Goal: Information Seeking & Learning: Learn about a topic

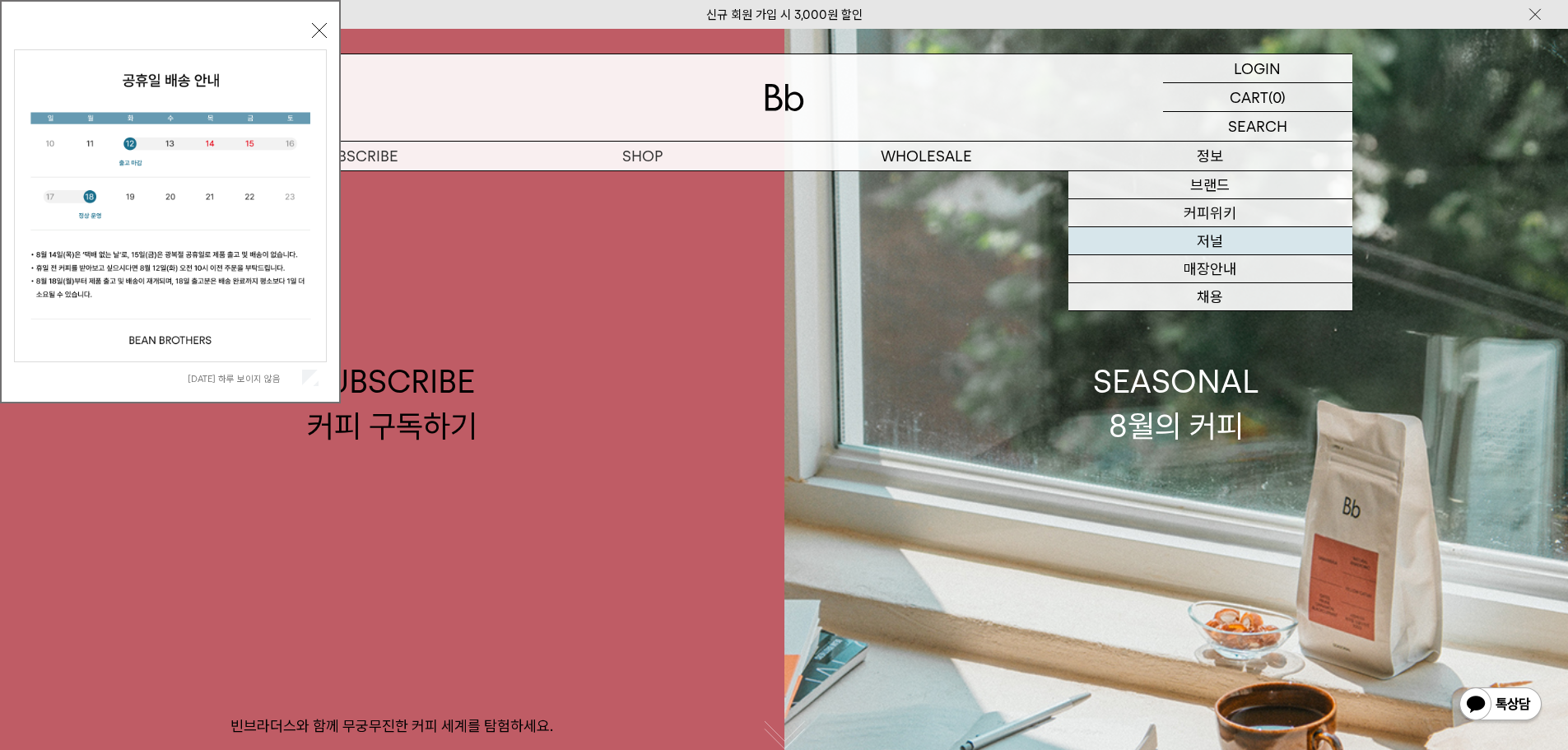
click at [1240, 247] on link "저널" at bounding box center [1210, 241] width 284 height 28
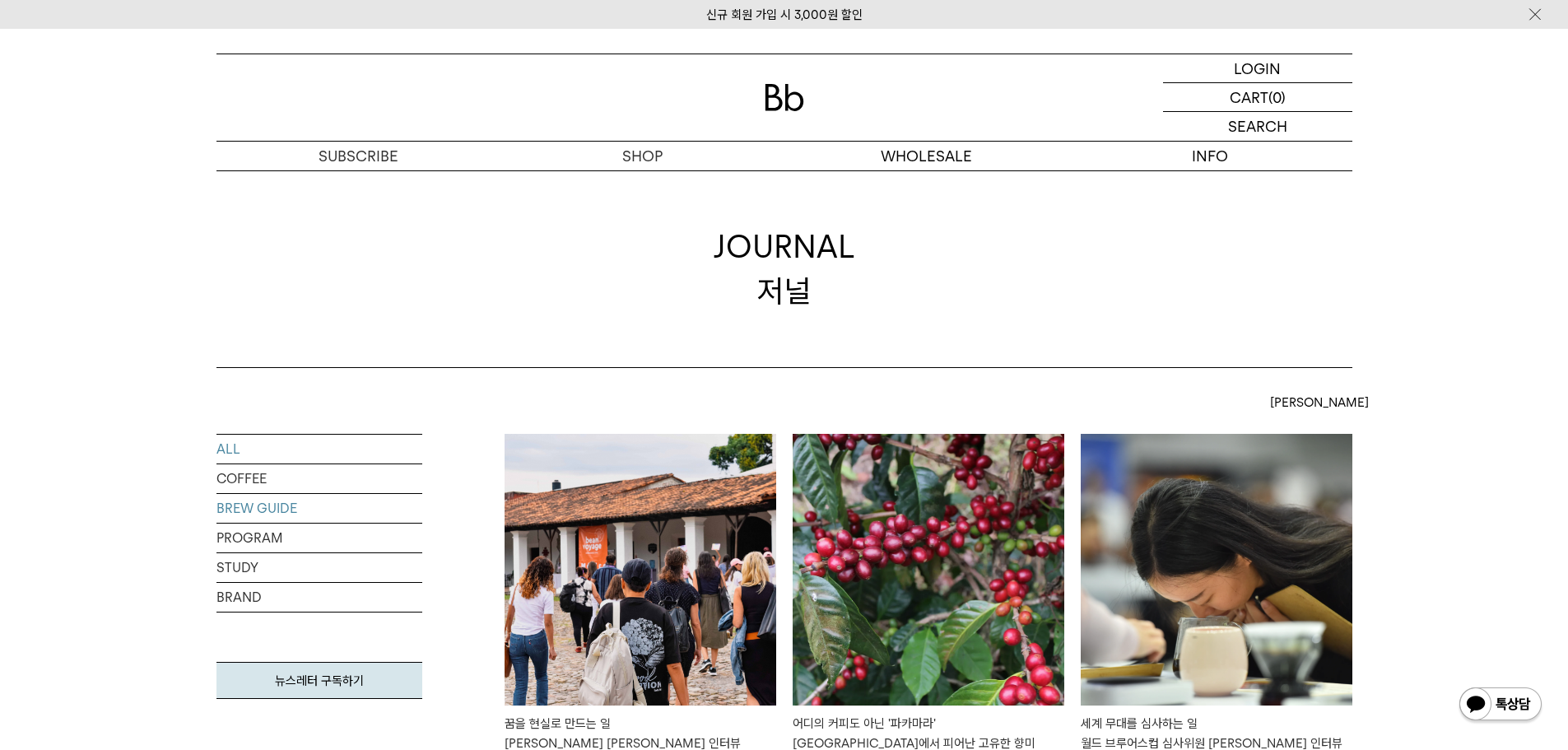
click at [273, 509] on link "BREW GUIDE" at bounding box center [319, 509] width 205 height 28
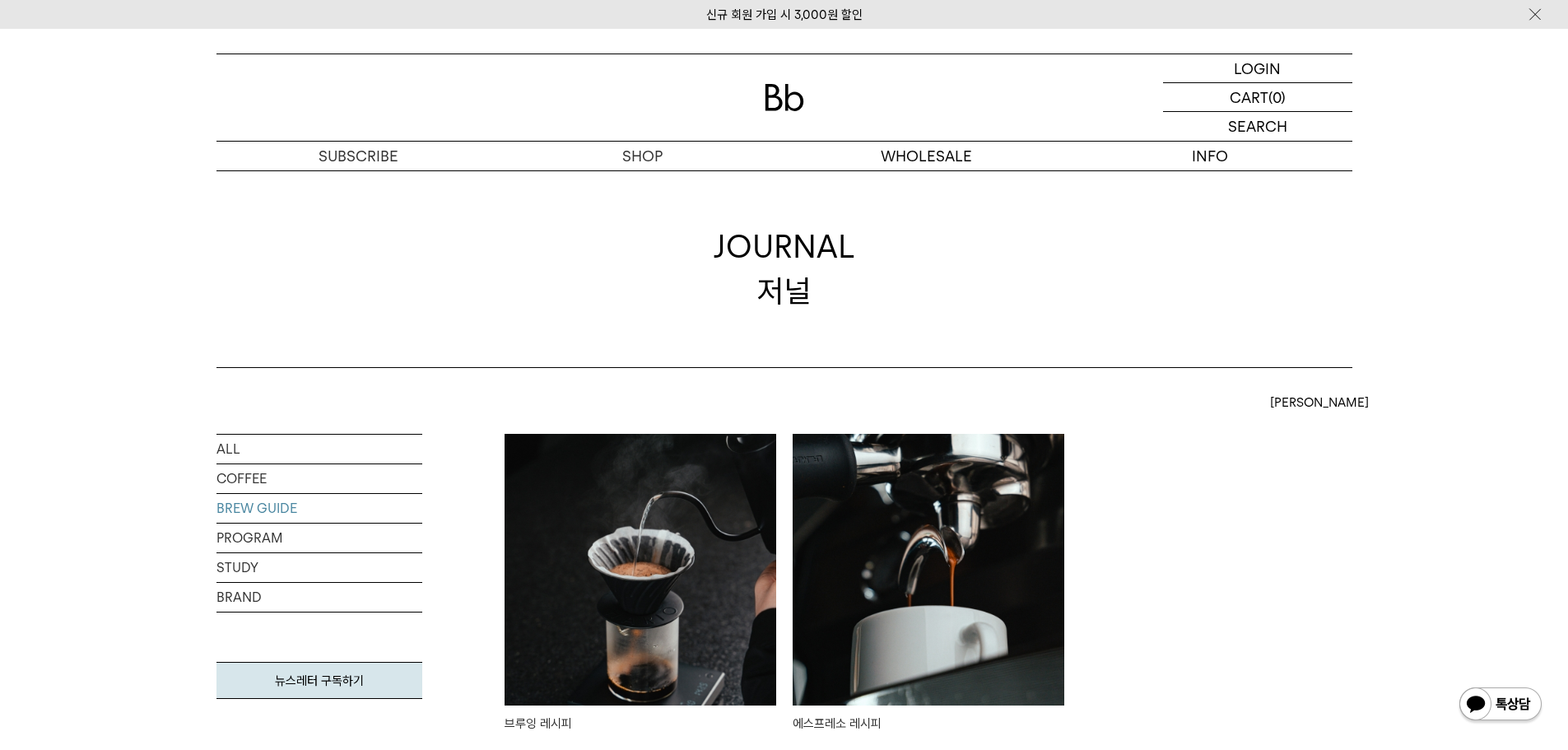
click at [621, 500] on img at bounding box center [640, 569] width 272 height 272
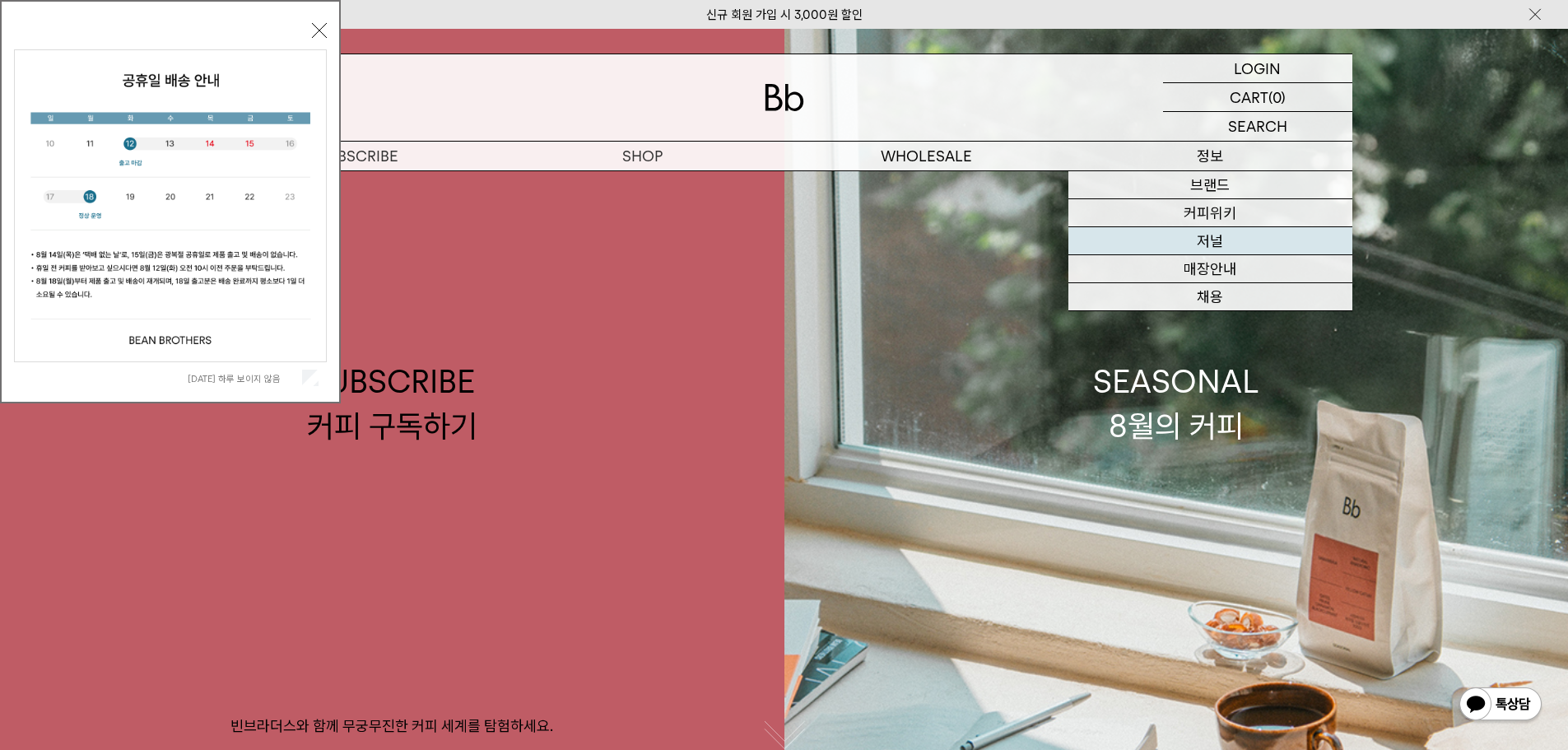
click at [1223, 237] on link "저널" at bounding box center [1210, 241] width 284 height 28
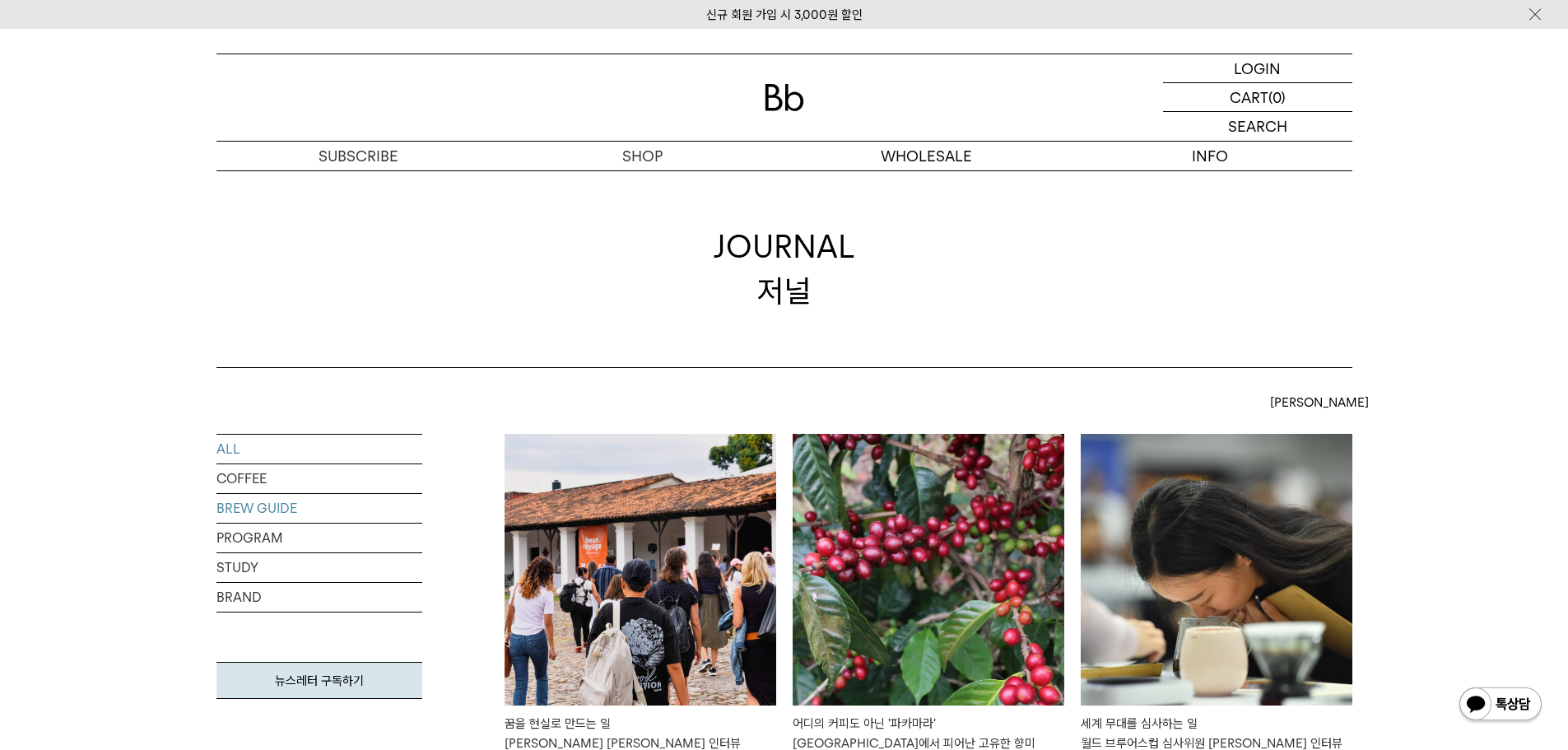
click at [272, 515] on link "BREW GUIDE" at bounding box center [319, 509] width 205 height 28
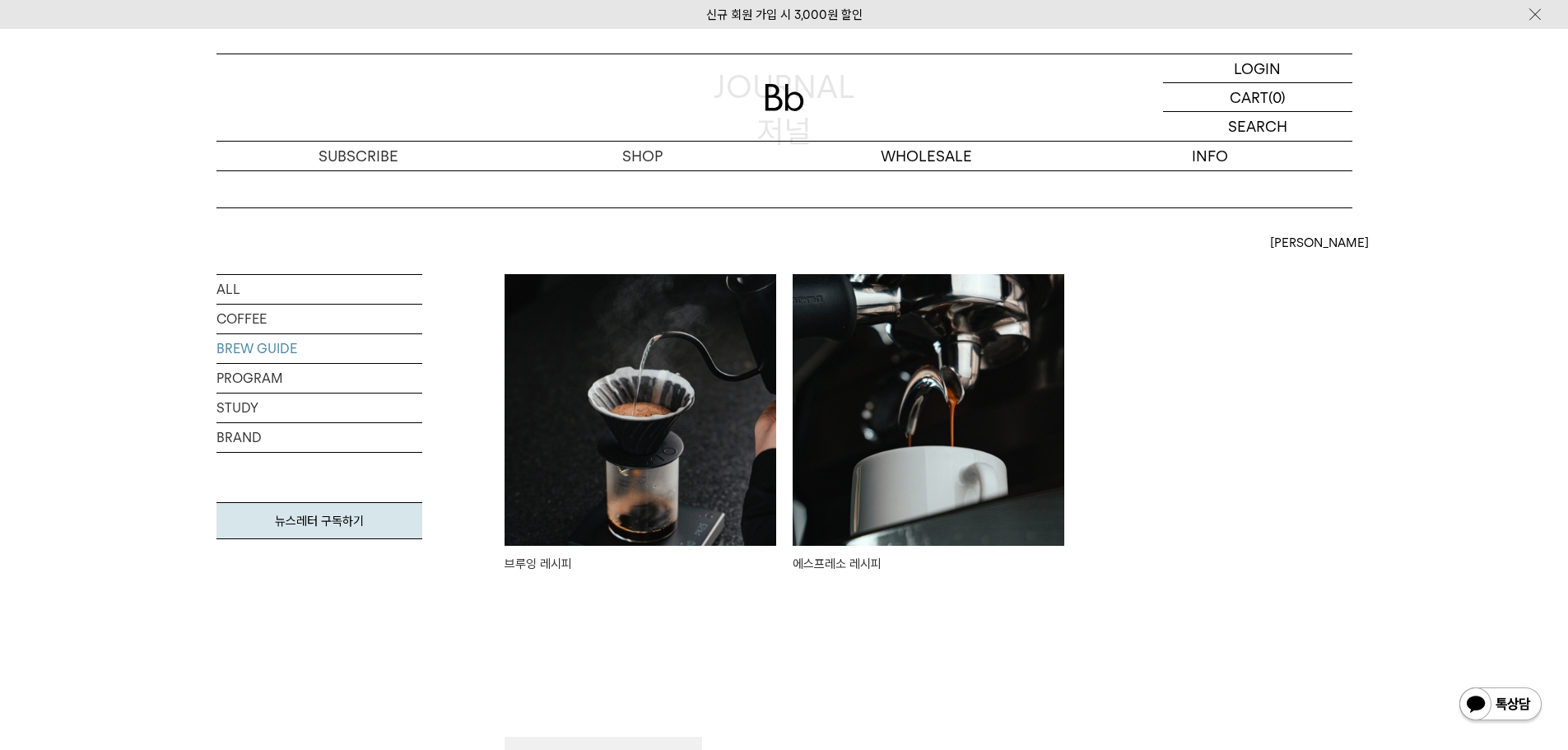
scroll to position [165, 0]
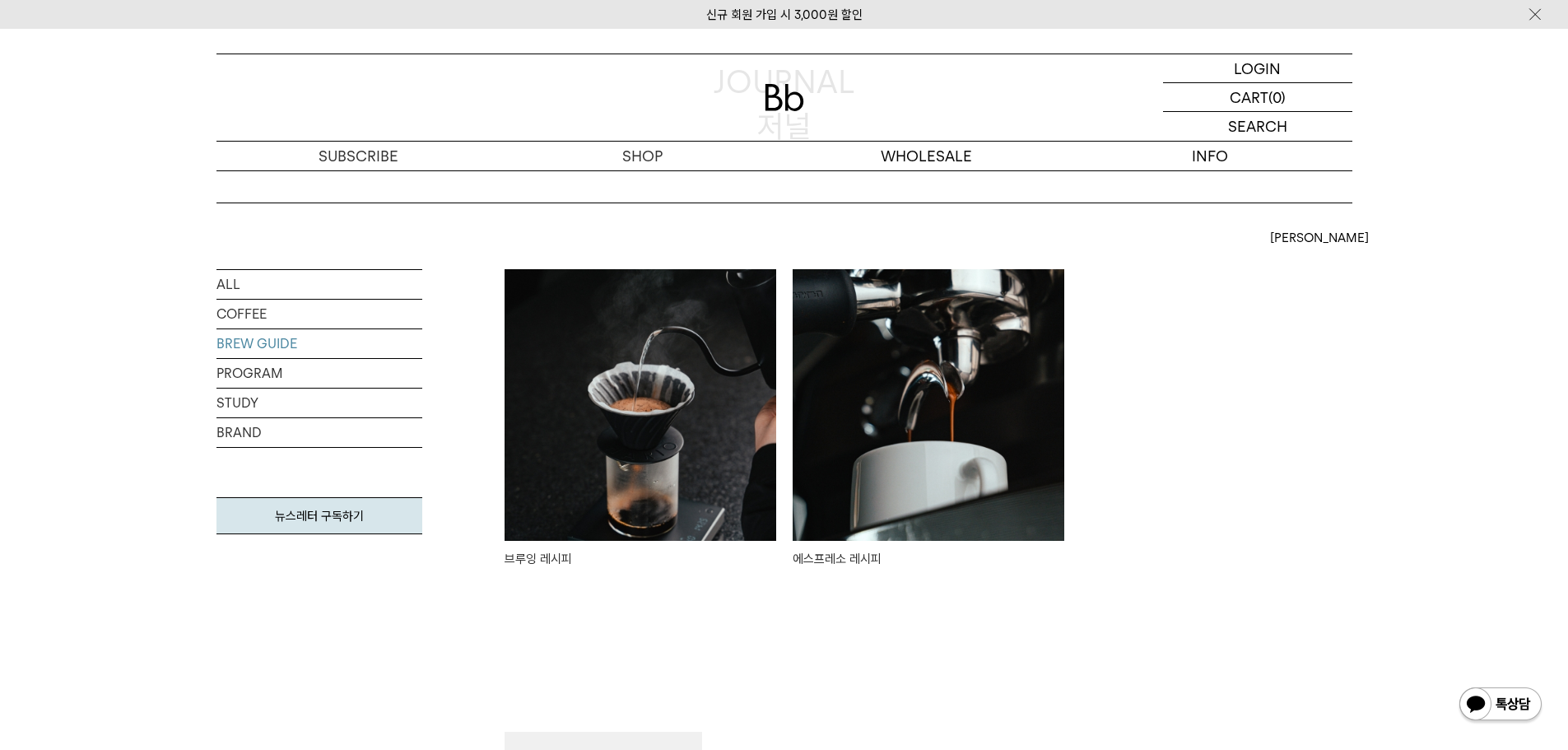
click at [678, 473] on img at bounding box center [640, 404] width 272 height 272
